Goal: Task Accomplishment & Management: Manage account settings

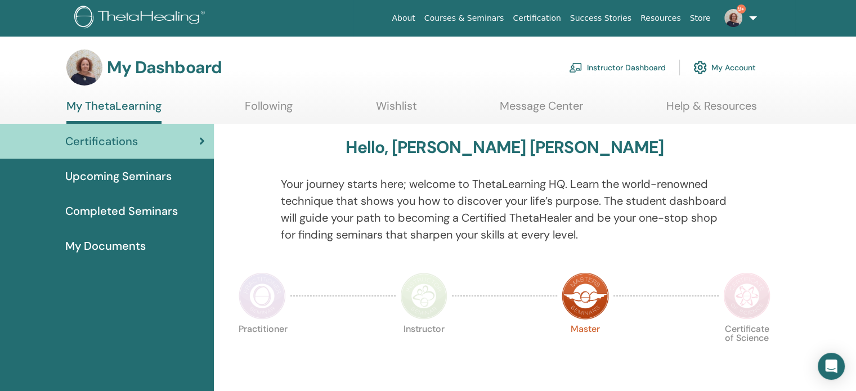
click at [607, 65] on link "Instructor Dashboard" at bounding box center [617, 67] width 97 height 25
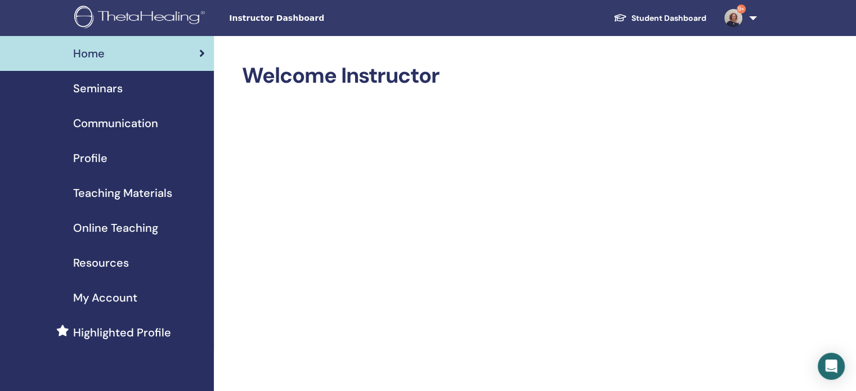
click at [94, 92] on span "Seminars" at bounding box center [97, 88] width 49 height 17
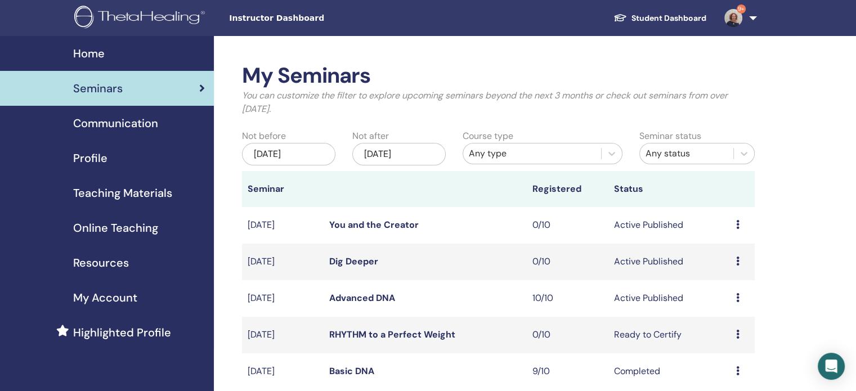
scroll to position [56, 0]
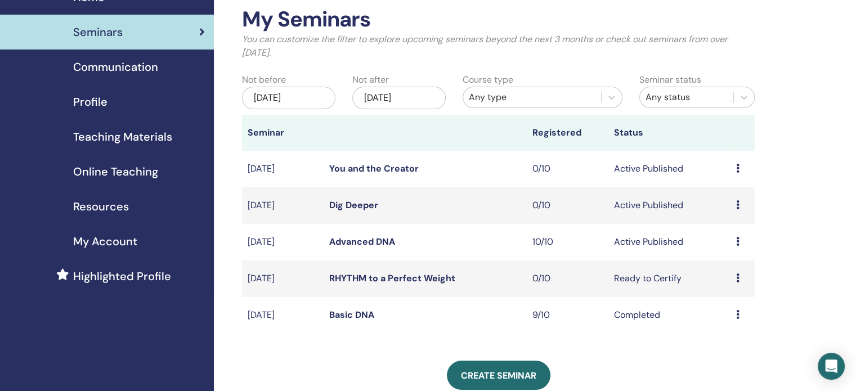
click at [543, 247] on td "10/10" at bounding box center [567, 242] width 82 height 37
click at [363, 244] on link "Advanced DNA" at bounding box center [362, 242] width 66 height 12
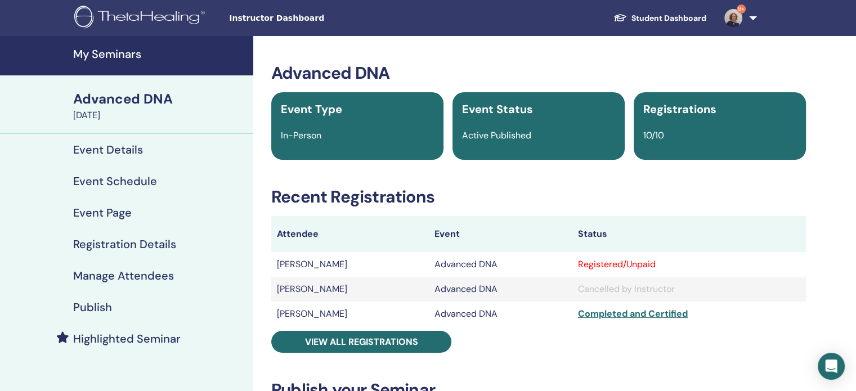
click at [627, 266] on div "Registered/Unpaid" at bounding box center [689, 264] width 222 height 13
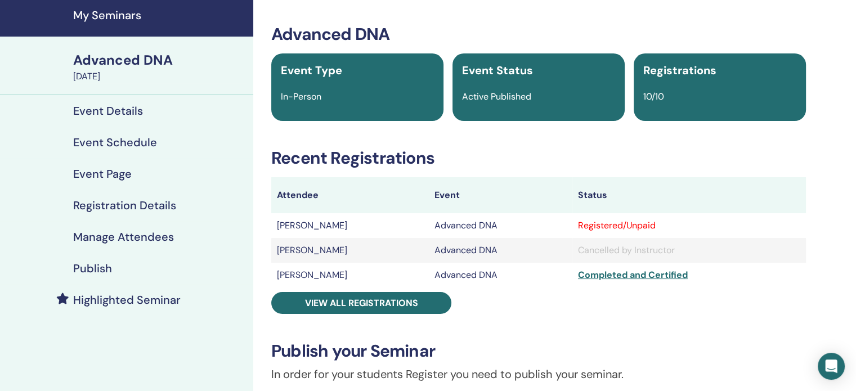
scroll to position [56, 0]
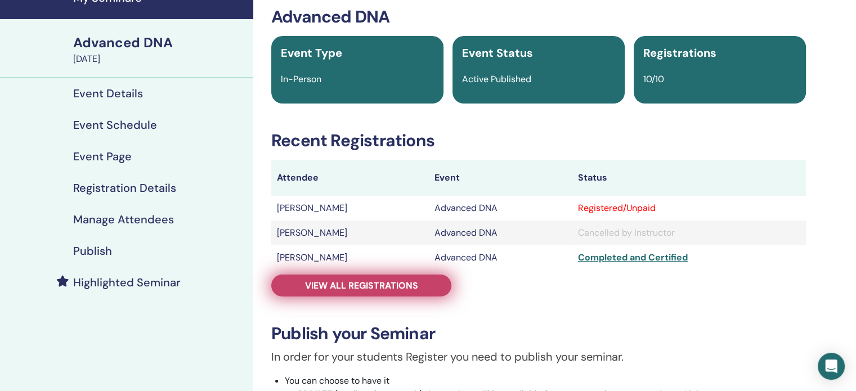
click at [375, 282] on span "View all registrations" at bounding box center [361, 286] width 113 height 12
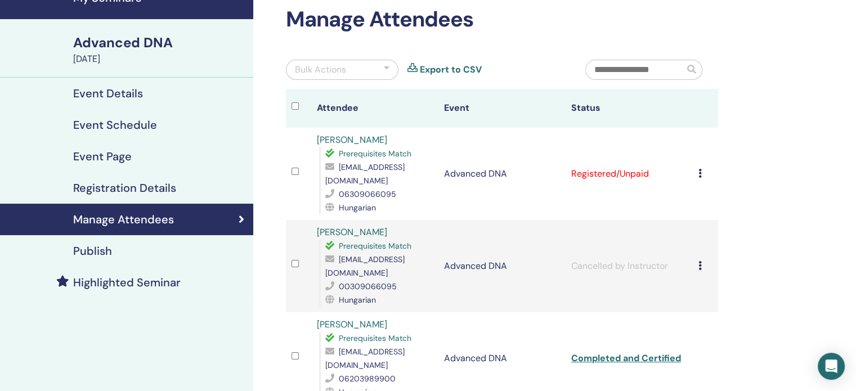
click at [698, 175] on icon at bounding box center [699, 173] width 3 height 9
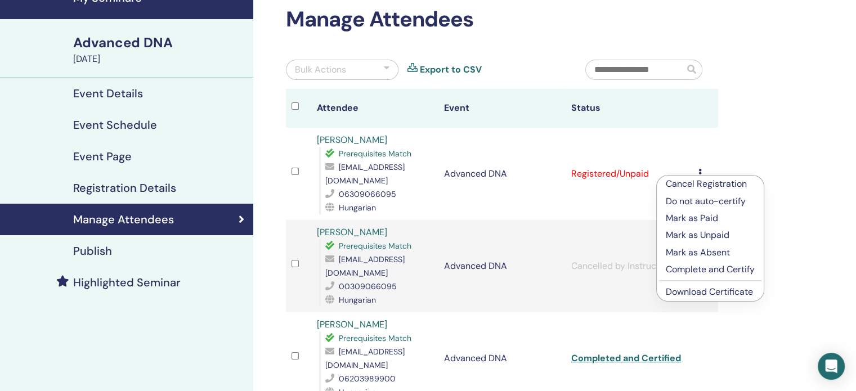
click at [729, 267] on p "Complete and Certify" at bounding box center [709, 269] width 89 height 13
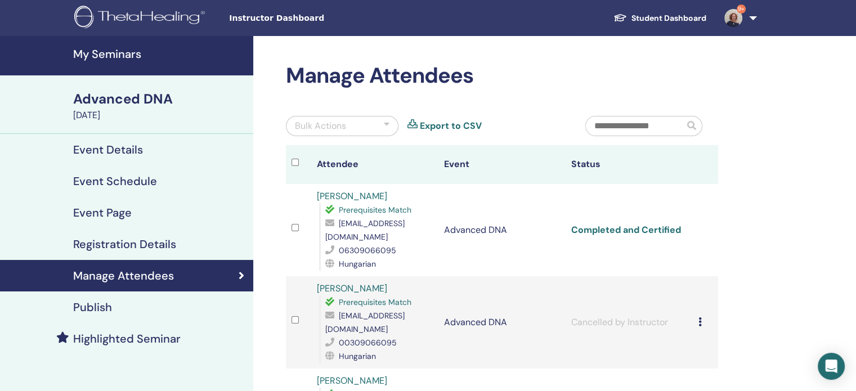
click at [623, 228] on link "Completed and Certified" at bounding box center [626, 230] width 110 height 12
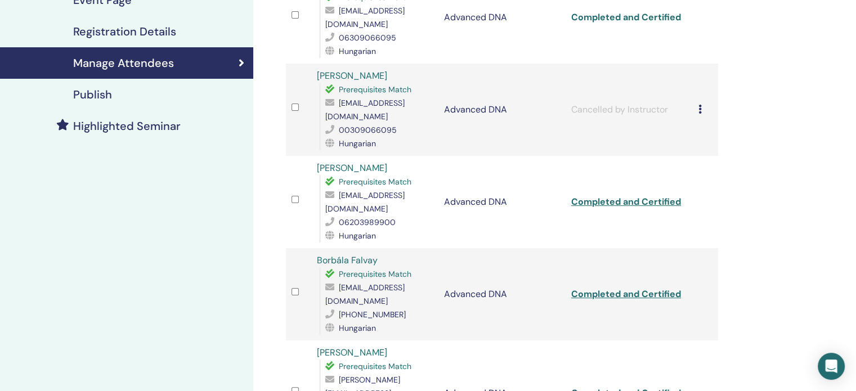
scroll to position [225, 0]
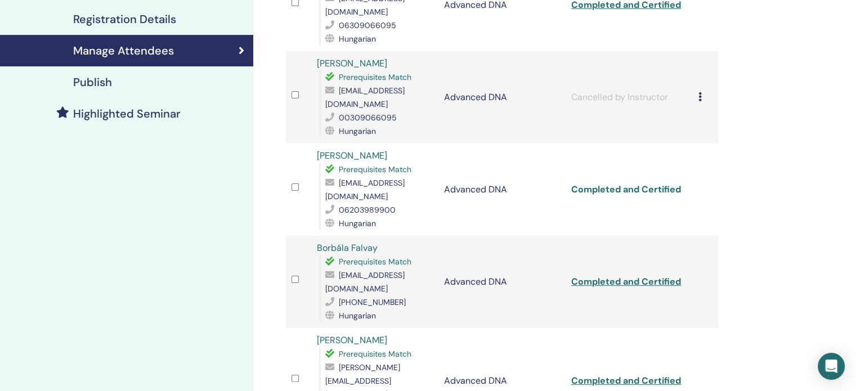
click at [630, 183] on link "Completed and Certified" at bounding box center [626, 189] width 110 height 12
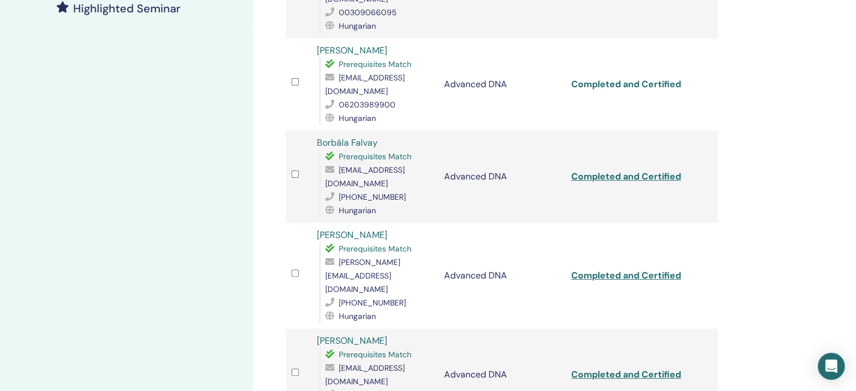
scroll to position [337, 0]
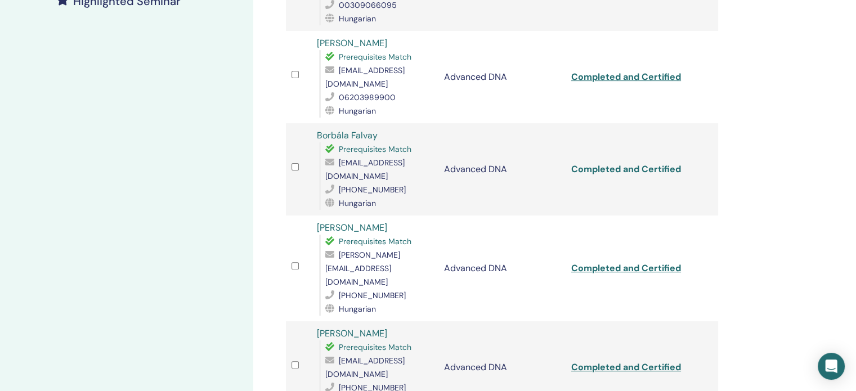
click at [610, 163] on link "Completed and Certified" at bounding box center [626, 169] width 110 height 12
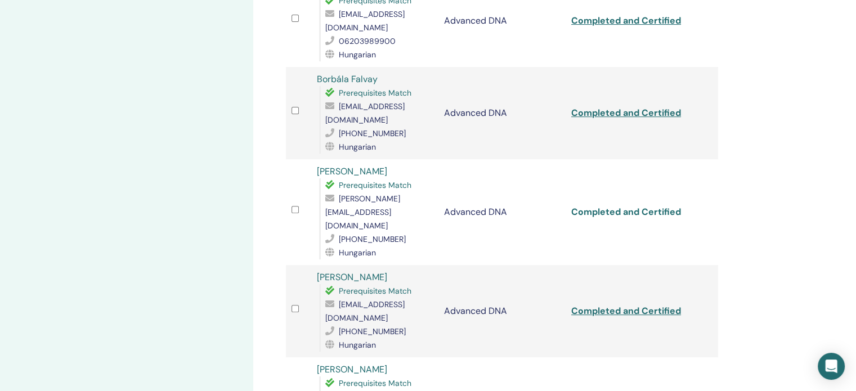
click at [622, 206] on link "Completed and Certified" at bounding box center [626, 212] width 110 height 12
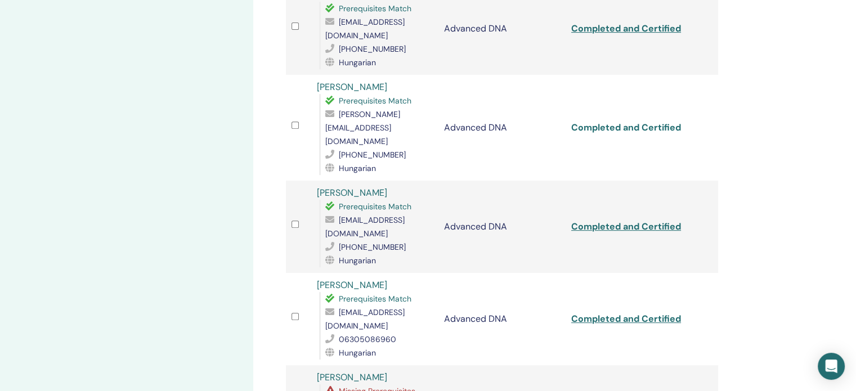
scroll to position [506, 0]
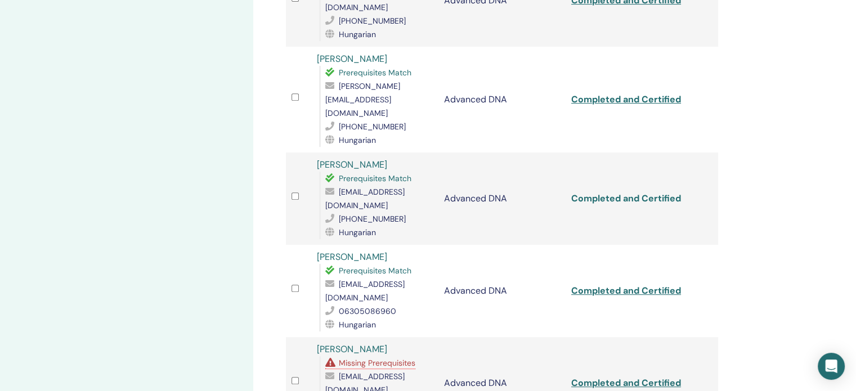
click at [613, 192] on link "Completed and Certified" at bounding box center [626, 198] width 110 height 12
click at [643, 285] on link "Completed and Certified" at bounding box center [626, 291] width 110 height 12
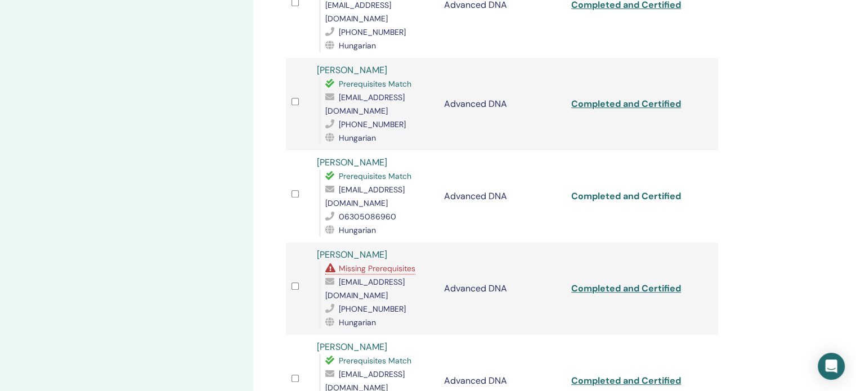
scroll to position [619, 0]
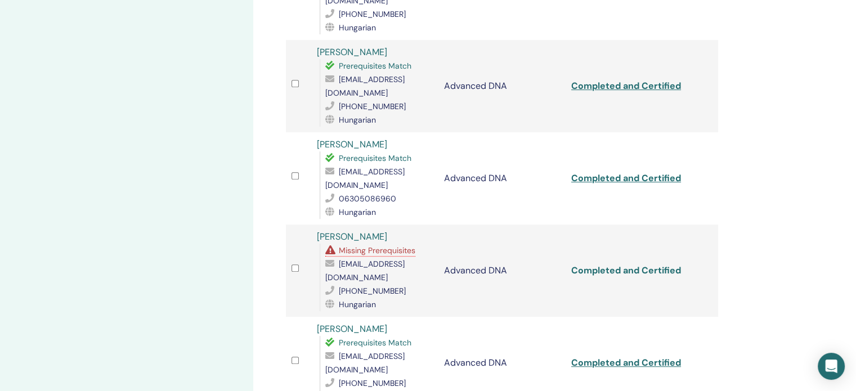
click at [616, 264] on link "Completed and Certified" at bounding box center [626, 270] width 110 height 12
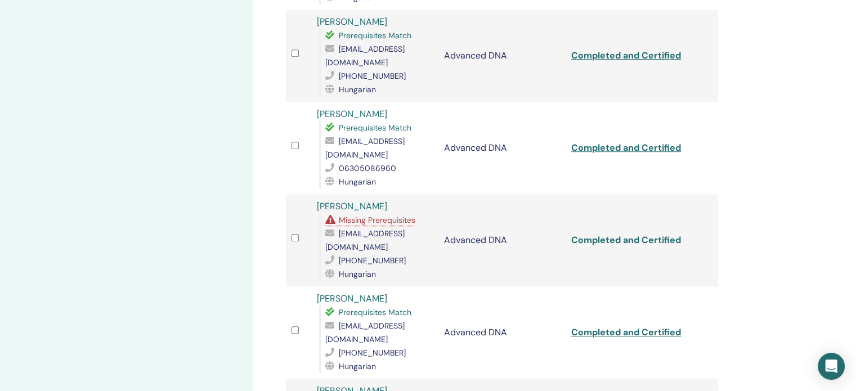
scroll to position [675, 0]
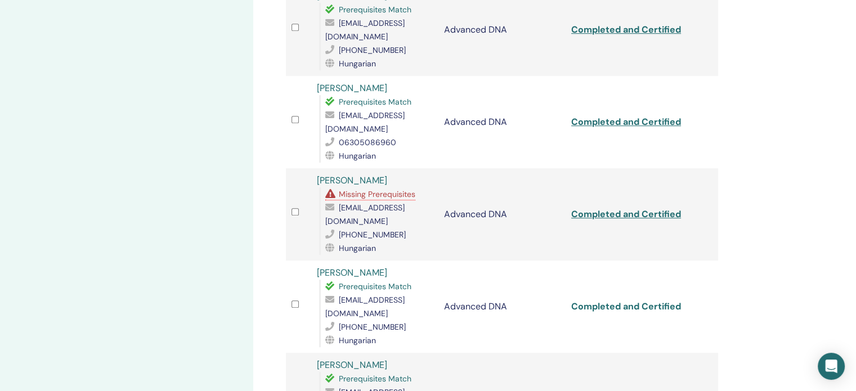
click at [628, 300] on link "Completed and Certified" at bounding box center [626, 306] width 110 height 12
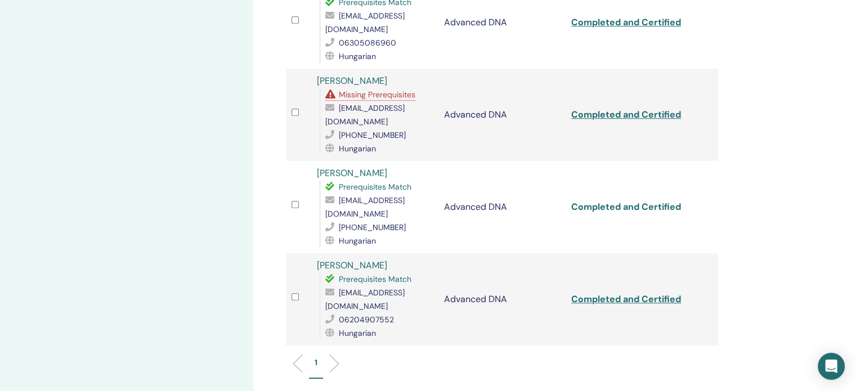
scroll to position [787, 0]
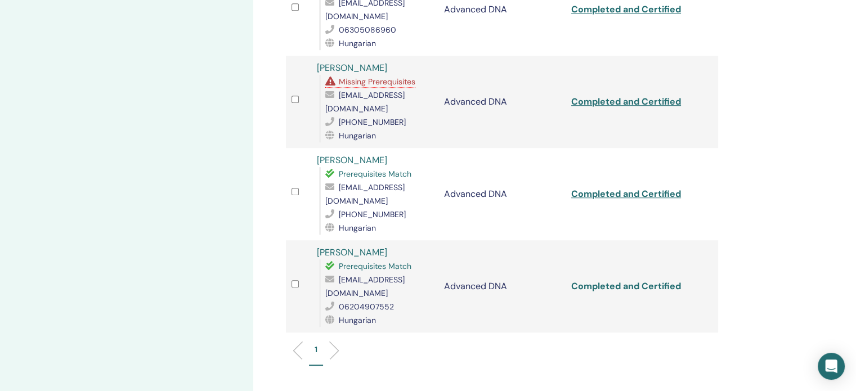
click at [614, 280] on link "Completed and Certified" at bounding box center [626, 286] width 110 height 12
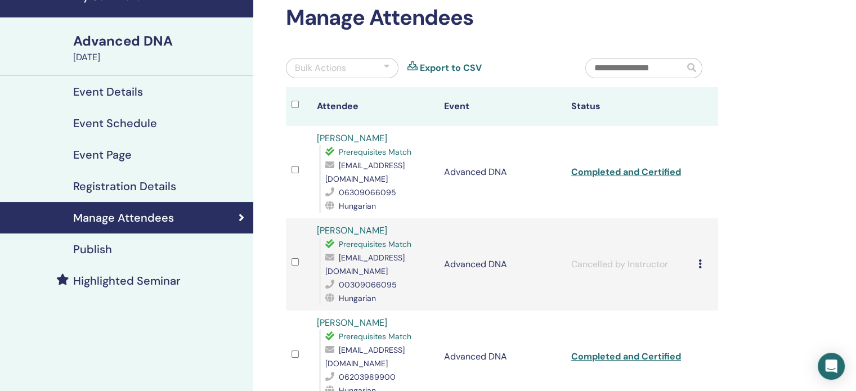
scroll to position [56, 0]
